Goal: Task Accomplishment & Management: Complete application form

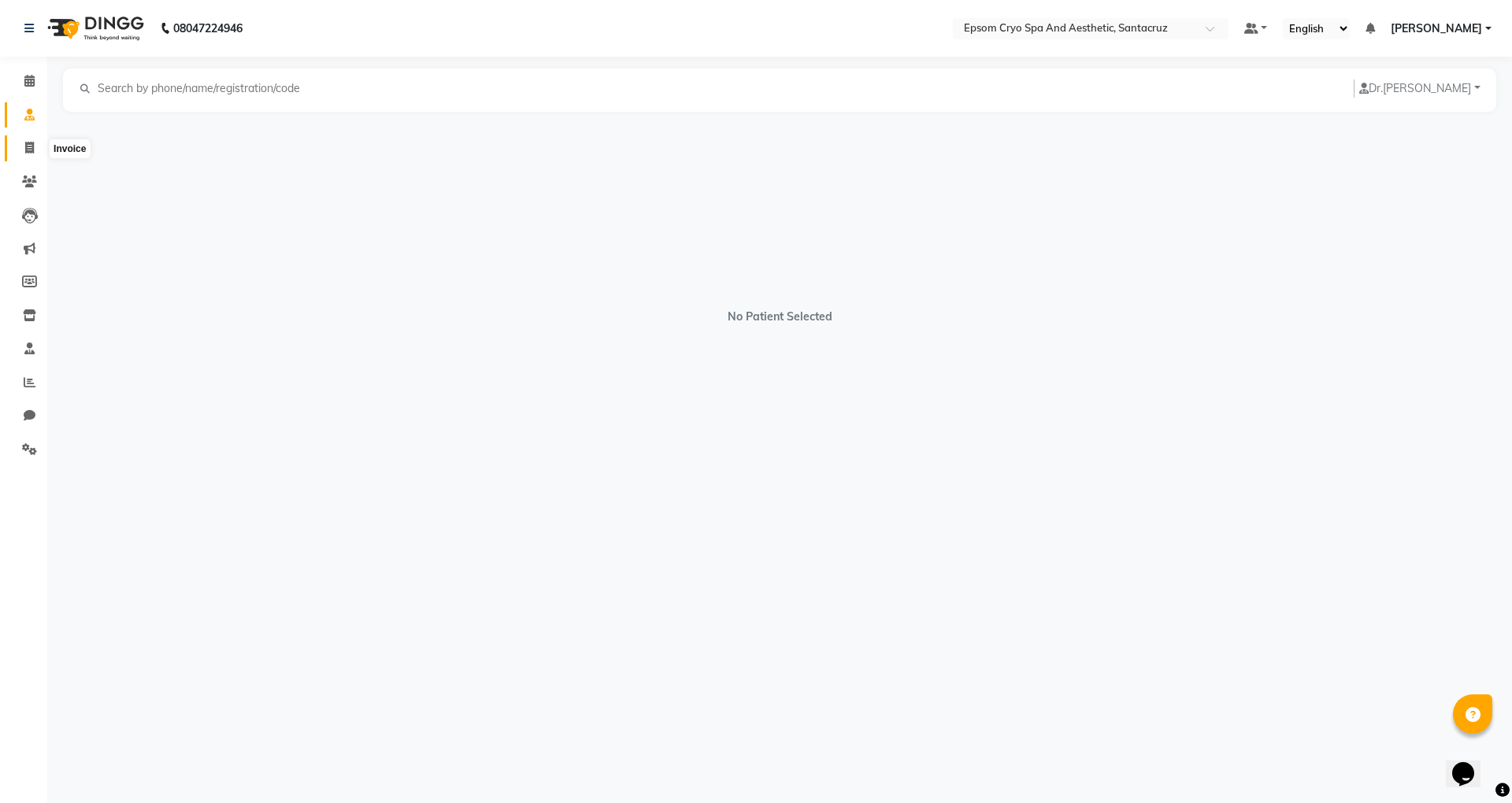
click at [17, 149] on span at bounding box center [30, 148] width 28 height 18
select select "service"
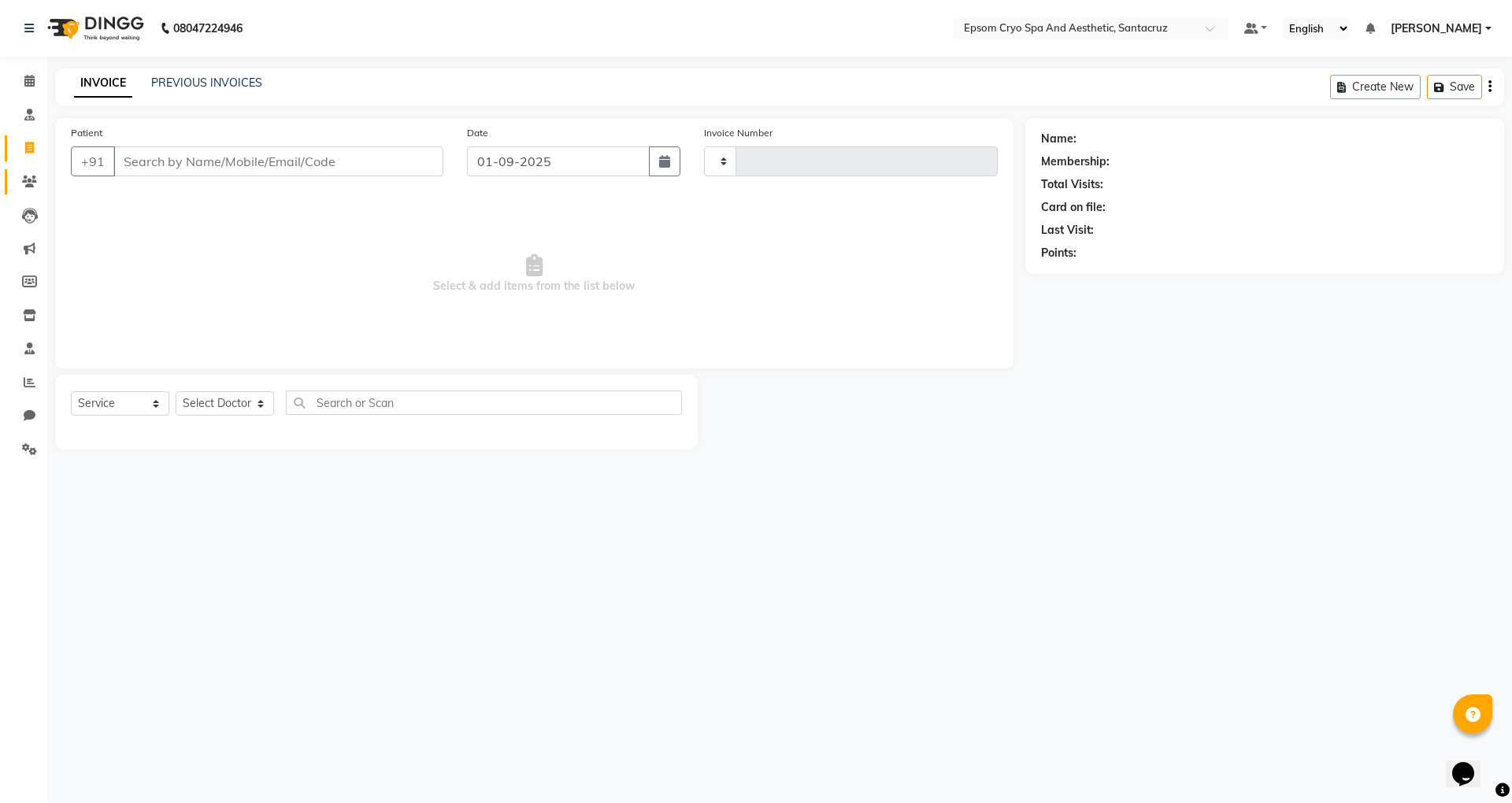
click at [27, 171] on link "Patients" at bounding box center [23, 182] width 37 height 26
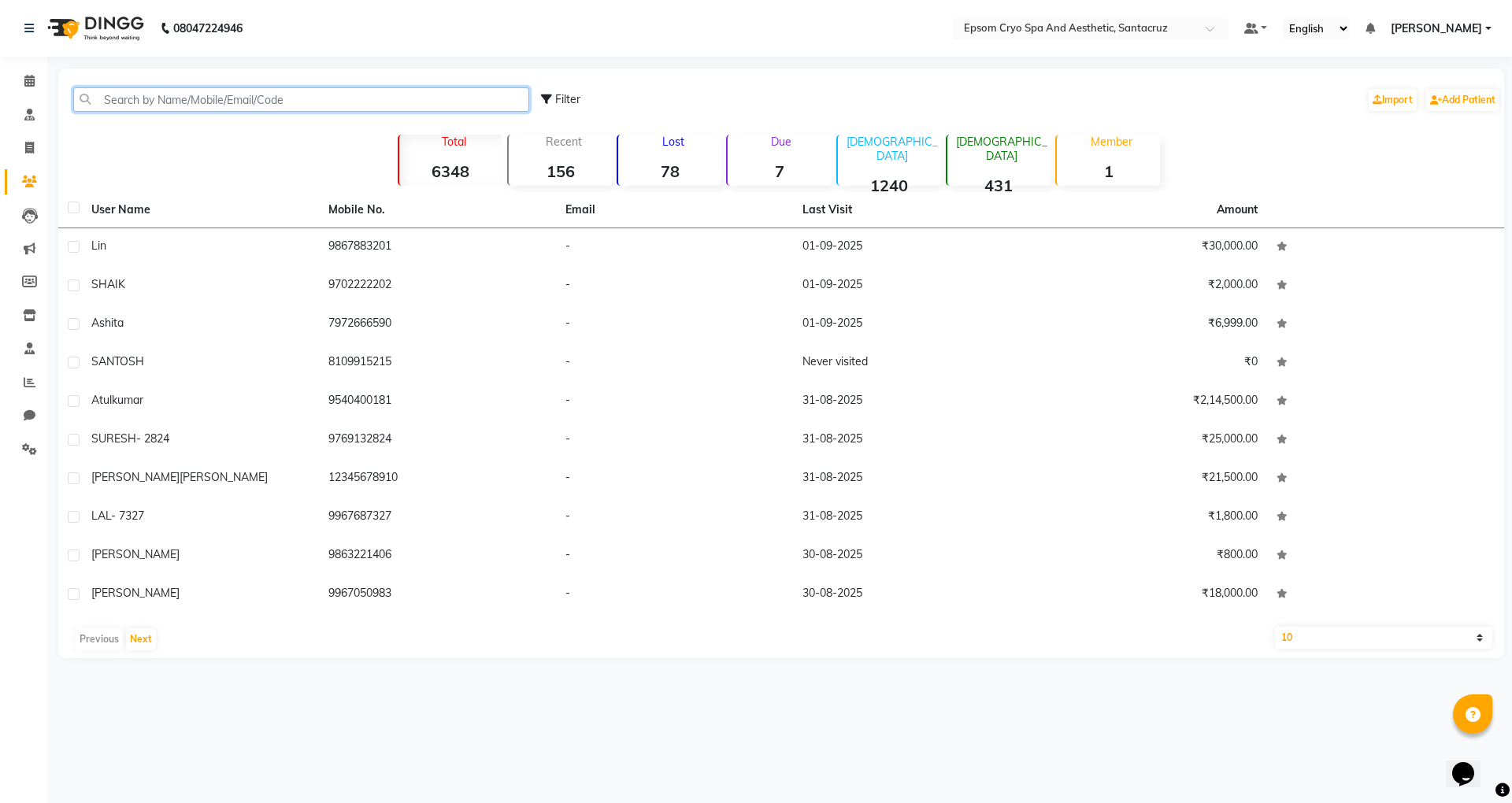
click at [109, 96] on input "text" at bounding box center [301, 100] width 456 height 24
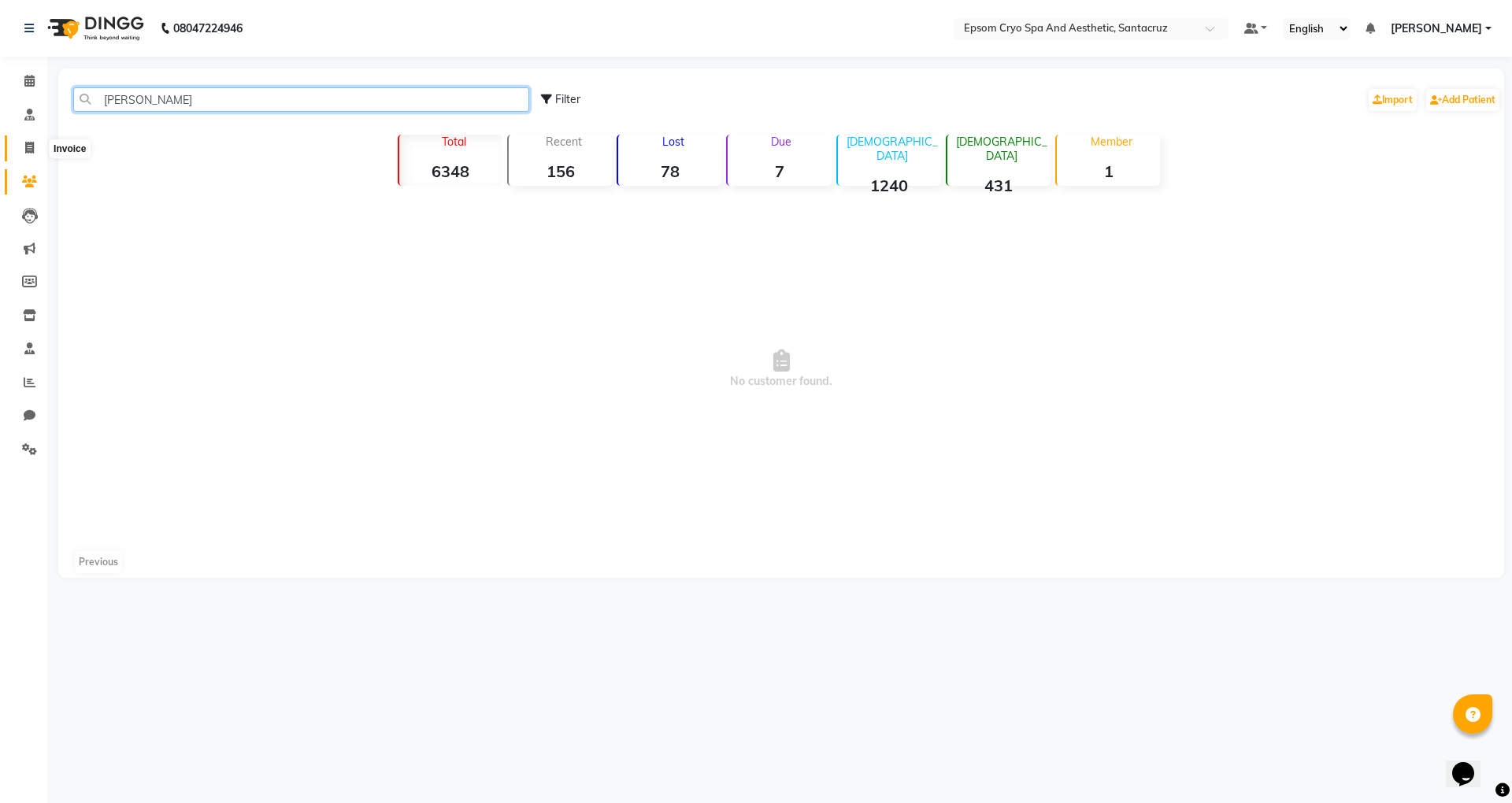
type input "[PERSON_NAME]"
drag, startPoint x: 27, startPoint y: 142, endPoint x: 29, endPoint y: 130, distance: 12.2
click at [29, 142] on icon at bounding box center [30, 148] width 9 height 12
select select "service"
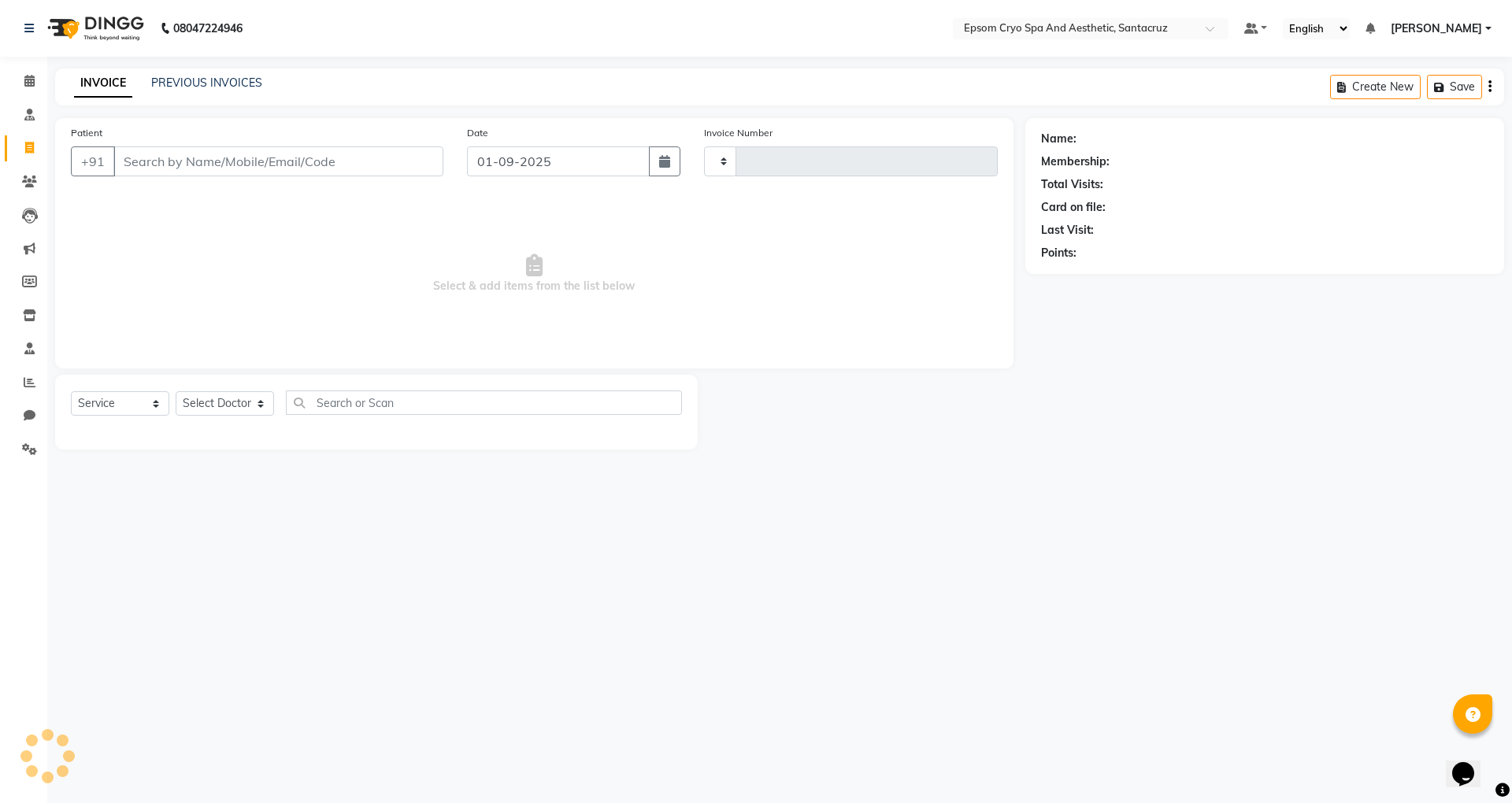
type input "0528"
select select "8028"
click at [175, 161] on input "Patient" at bounding box center [278, 162] width 330 height 30
type input "[PERSON_NAME]"
click at [417, 143] on div "Patient +91 [DEMOGRAPHIC_DATA][PERSON_NAME][DEMOGRAPHIC_DATA] Add Patient" at bounding box center [257, 156] width 396 height 64
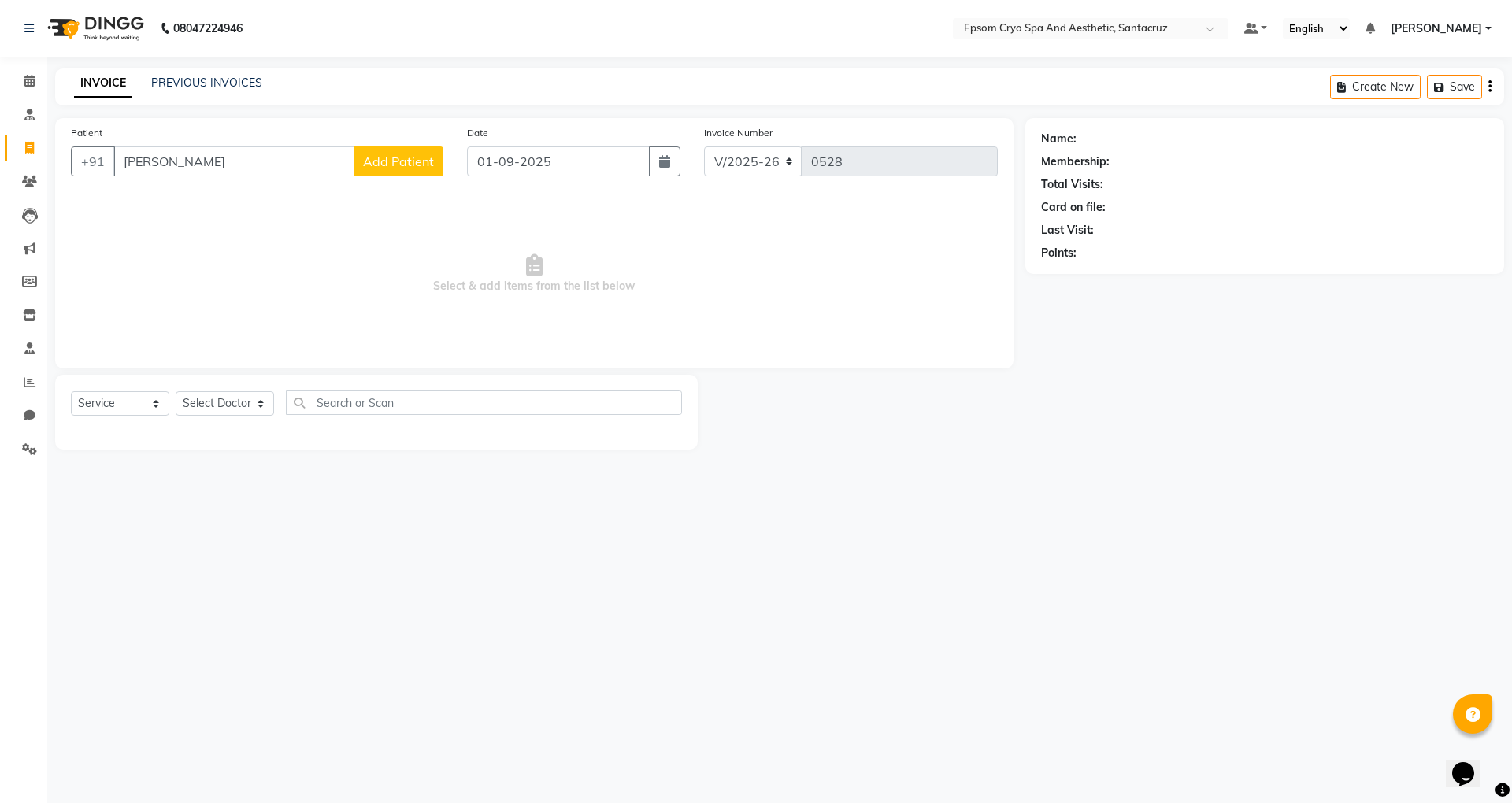
click at [409, 152] on button "Add Patient" at bounding box center [398, 162] width 90 height 30
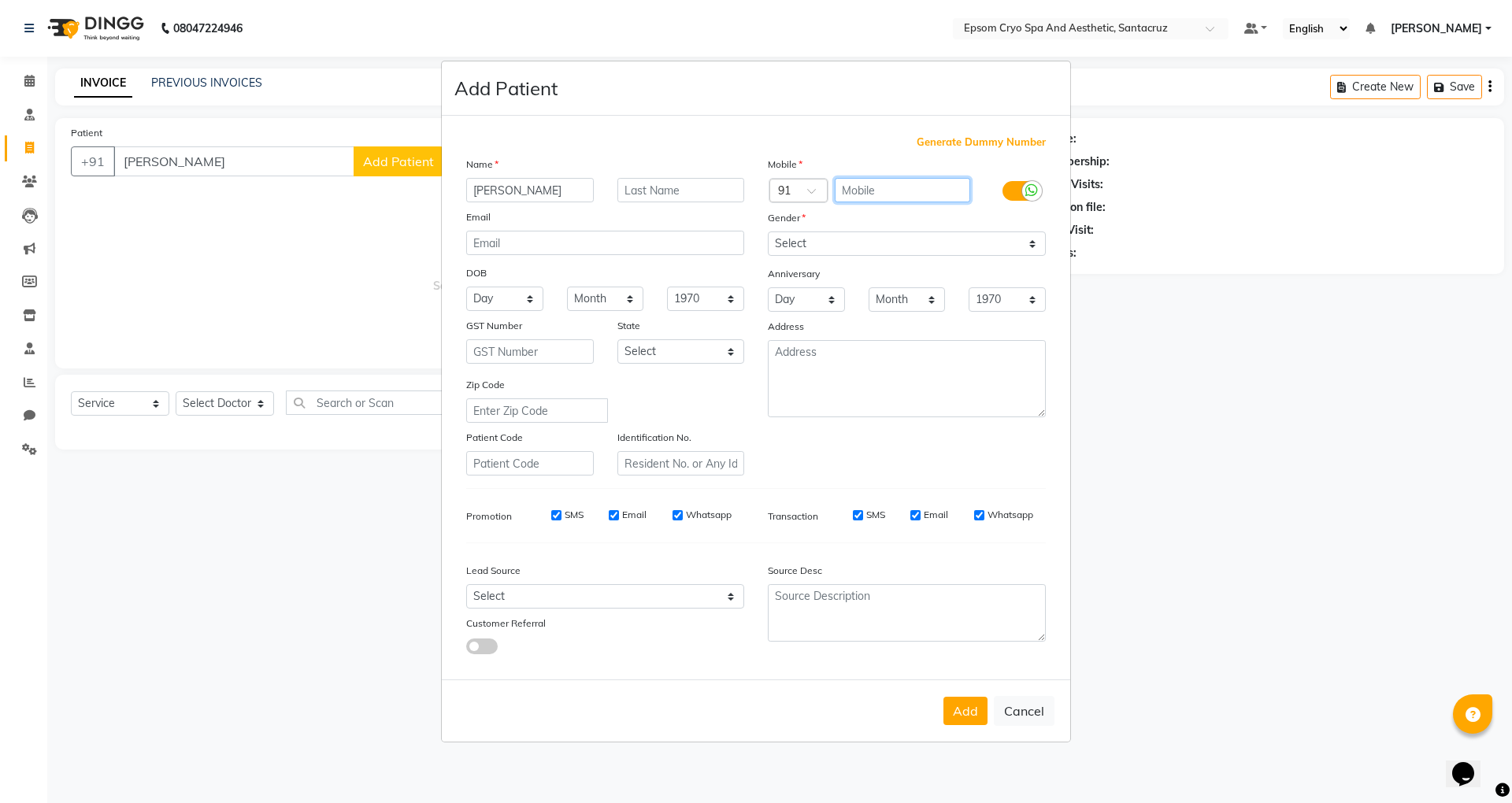
click at [859, 193] on input "text" at bounding box center [903, 190] width 136 height 24
type input "8130030351"
click at [822, 243] on div "Mobile Country Code × 91 8130030351 Gender Select [DEMOGRAPHIC_DATA] [DEMOGRAPH…" at bounding box center [906, 315] width 302 height 320
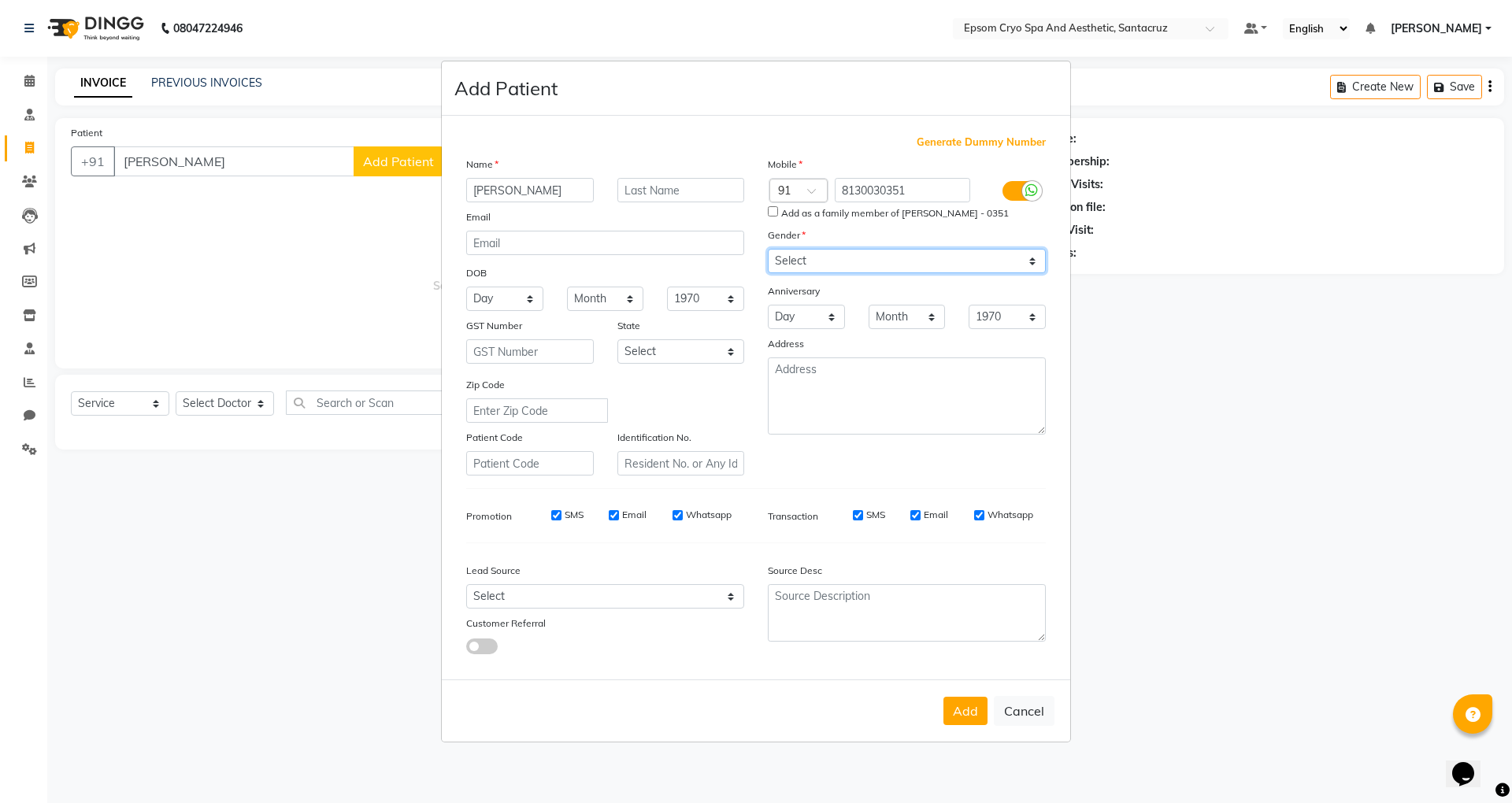
select select "[DEMOGRAPHIC_DATA]"
click at [768, 250] on select "Select [DEMOGRAPHIC_DATA] [DEMOGRAPHIC_DATA] Other Prefer Not To Say" at bounding box center [907, 261] width 278 height 24
click at [964, 713] on button "Add" at bounding box center [965, 711] width 44 height 29
click at [1030, 713] on button "Cancel" at bounding box center [1025, 711] width 61 height 30
select select
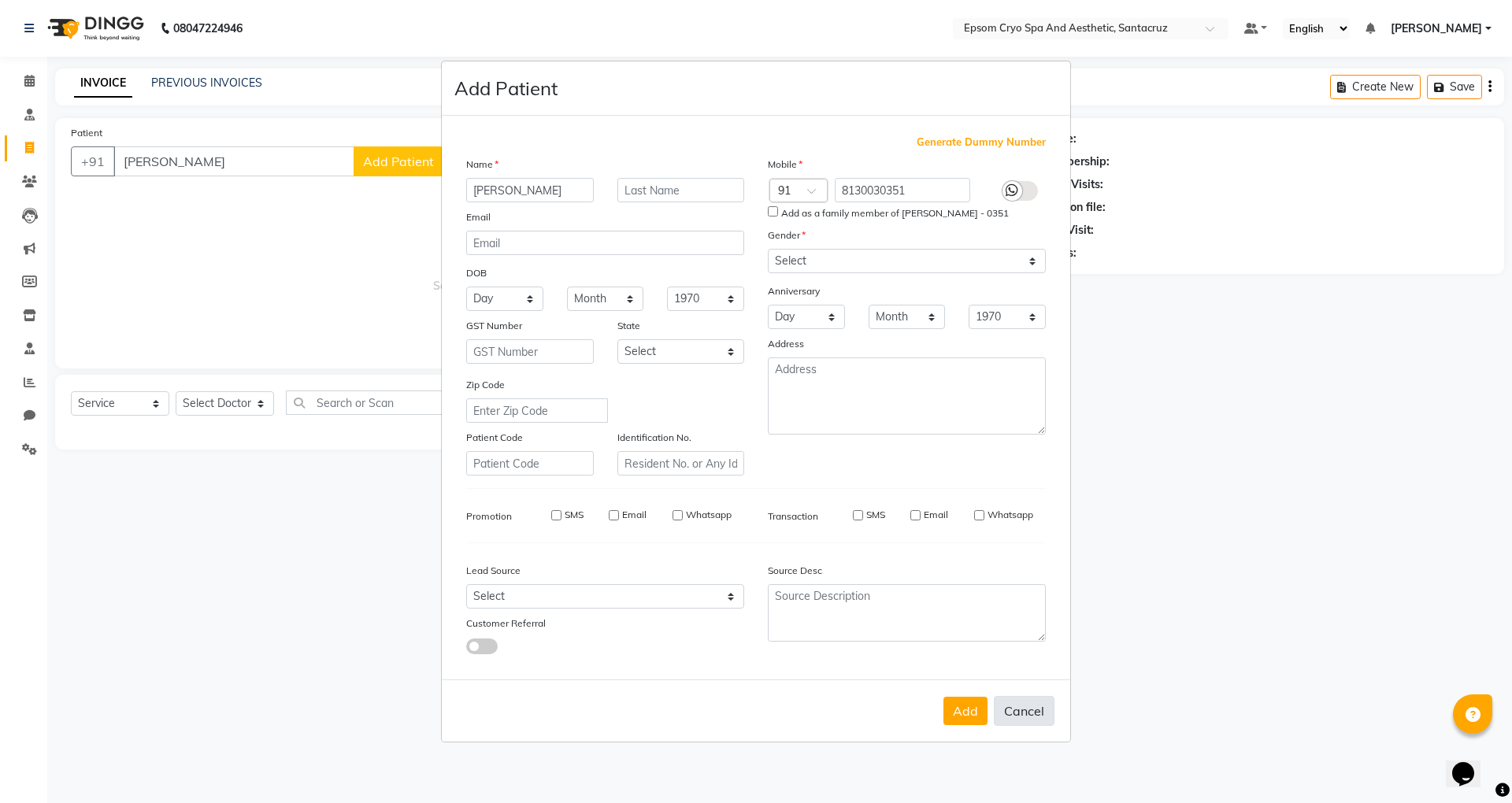
select select
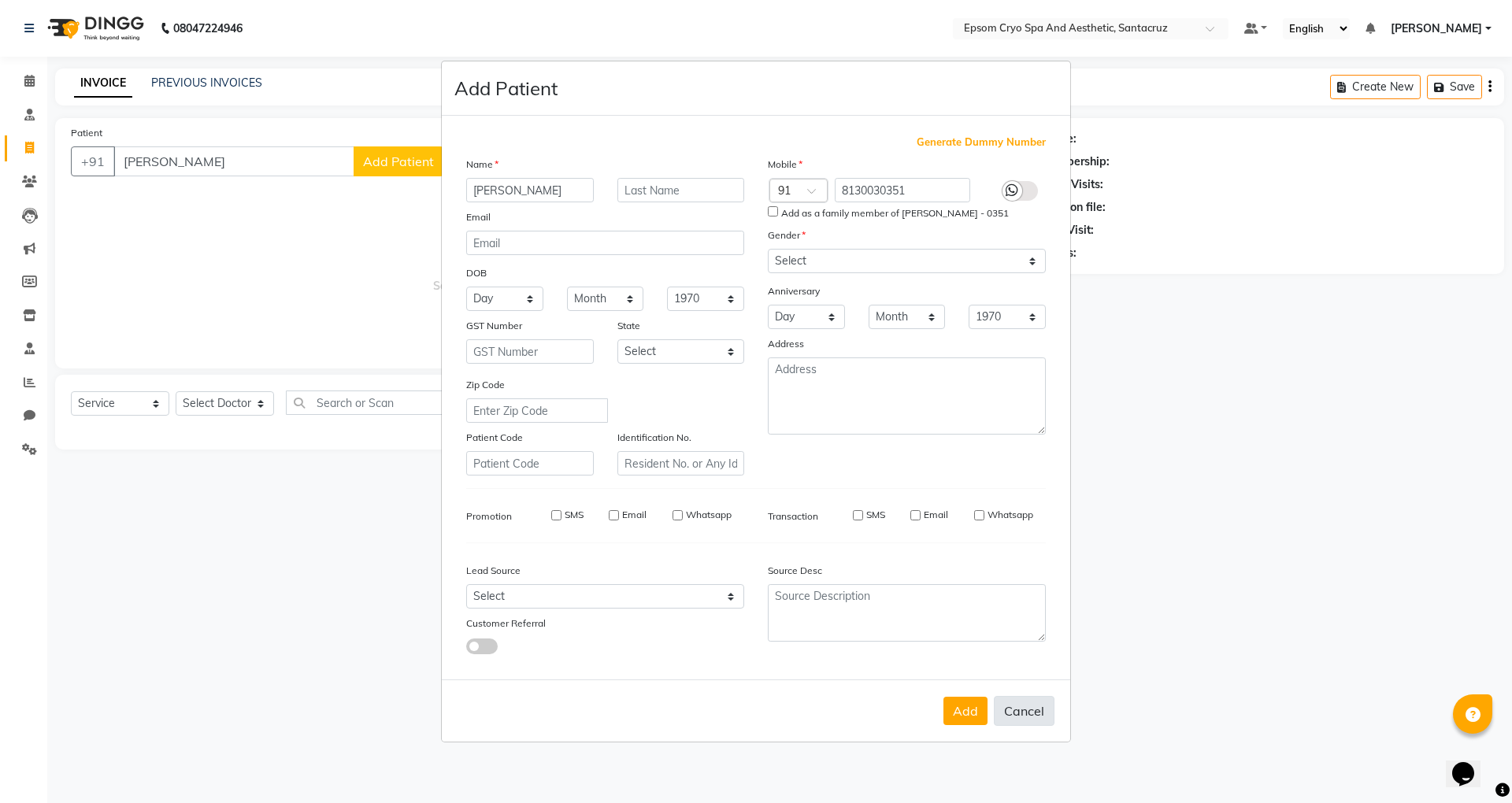
select select
checkbox input "false"
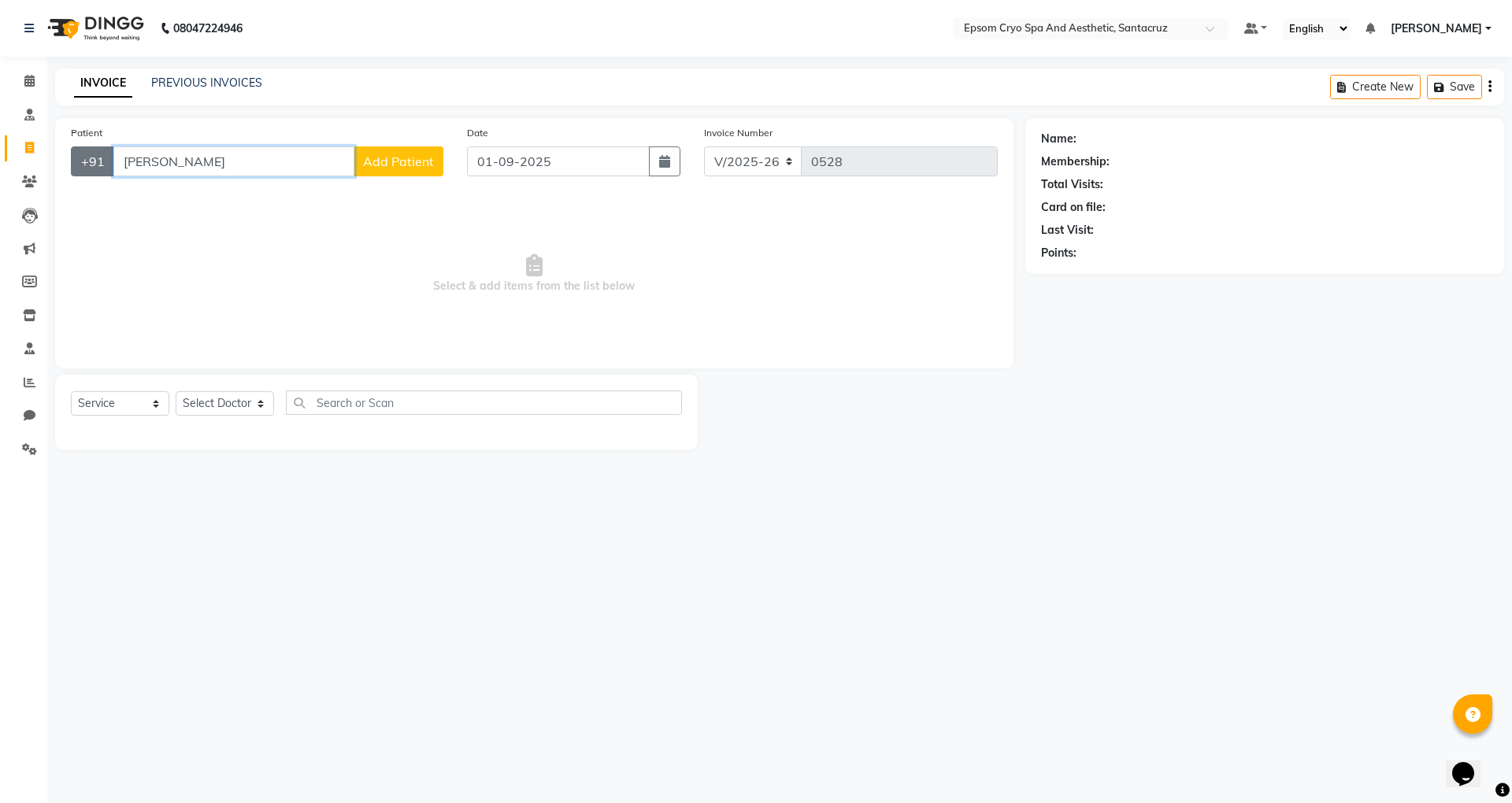
drag, startPoint x: 262, startPoint y: 164, endPoint x: 103, endPoint y: 162, distance: 159.0
click at [103, 162] on div "+91 [PERSON_NAME][DEMOGRAPHIC_DATA] Add Patient" at bounding box center [257, 162] width 373 height 30
type input "A"
click at [132, 161] on input "98130030351" at bounding box center [233, 162] width 241 height 30
type input "8130030351"
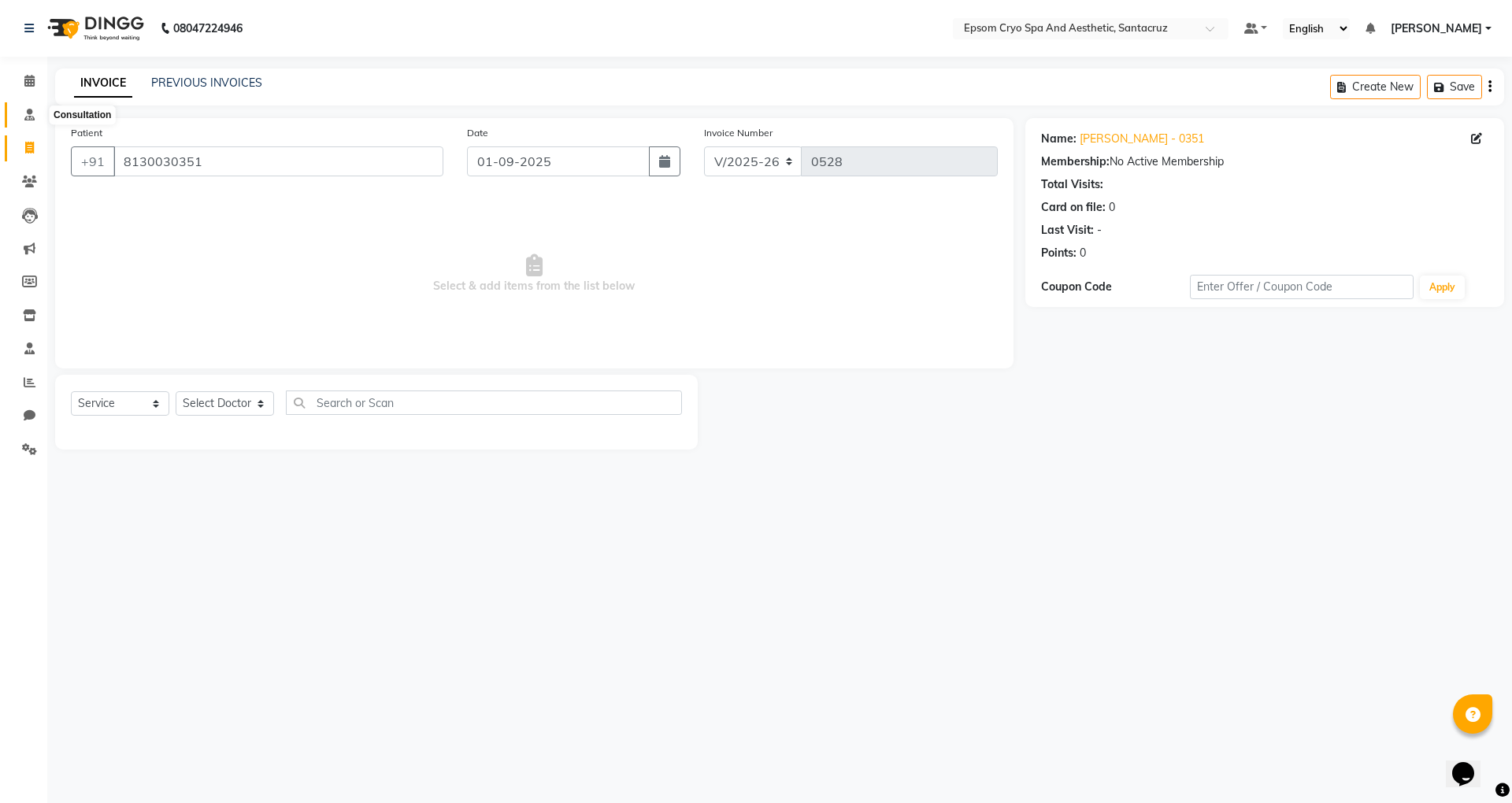
click at [27, 112] on icon at bounding box center [30, 115] width 10 height 12
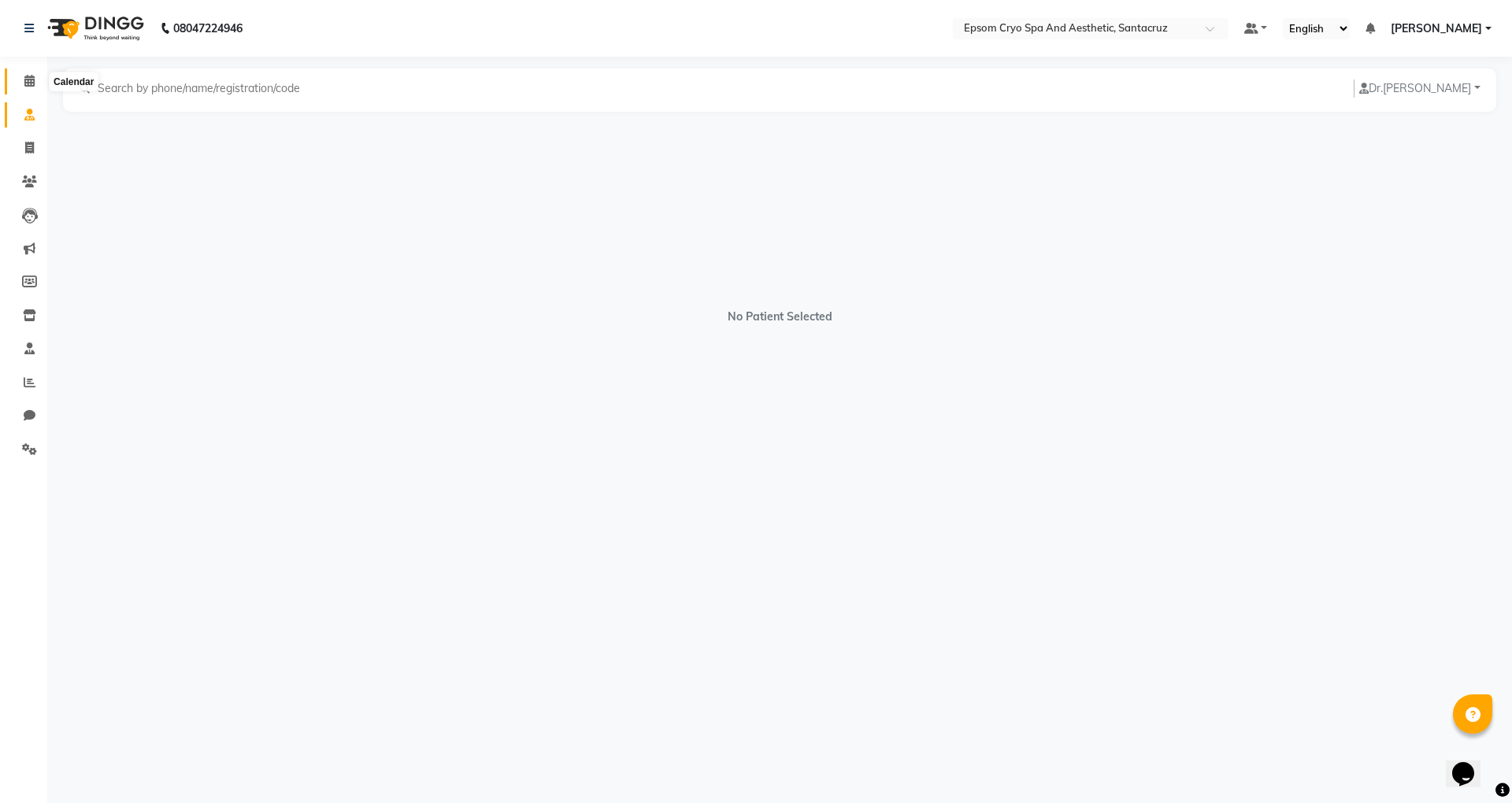
drag, startPoint x: 23, startPoint y: 76, endPoint x: 80, endPoint y: 17, distance: 82.0
click at [24, 76] on icon at bounding box center [30, 81] width 10 height 12
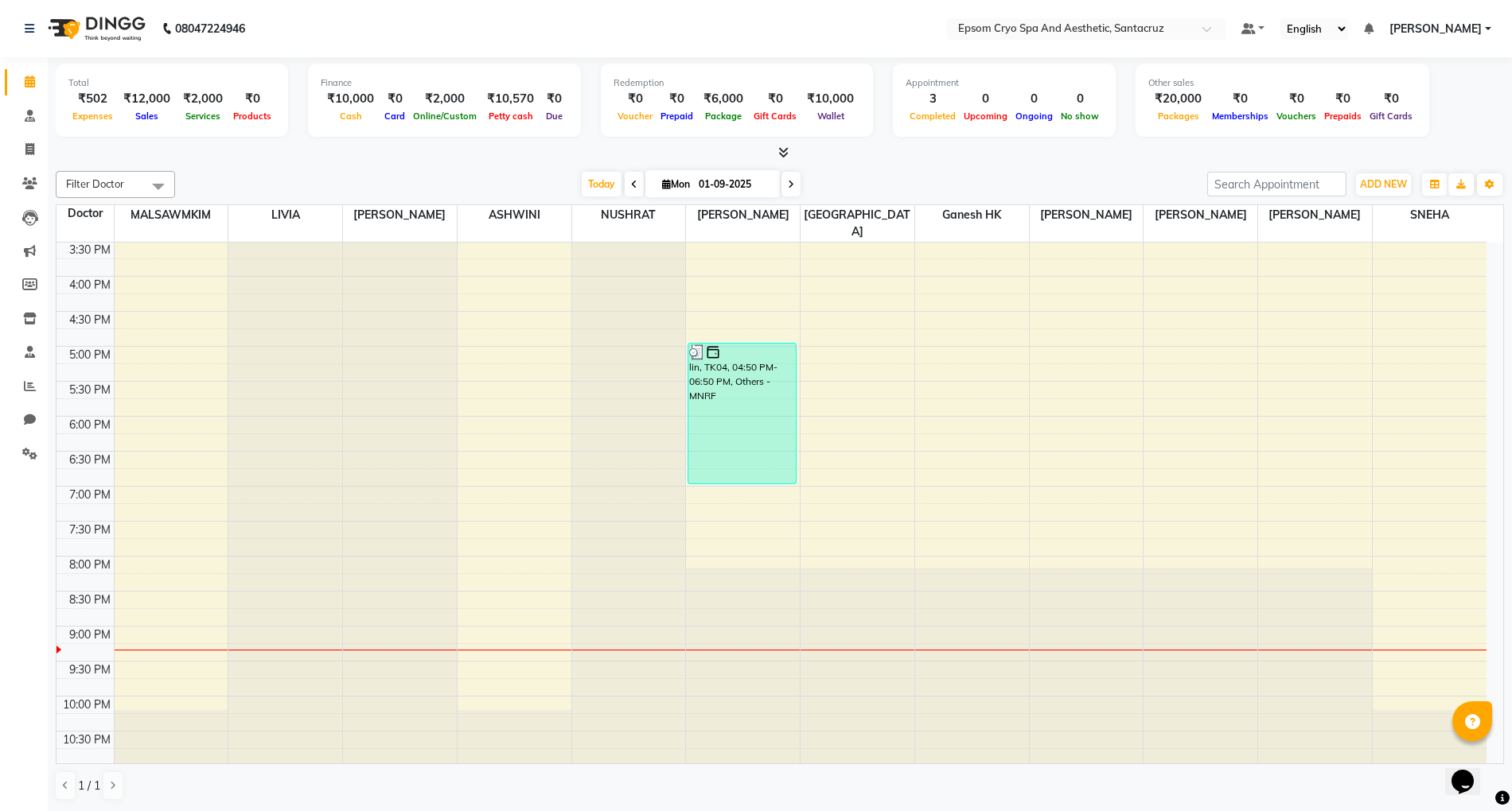
scroll to position [1, 0]
